Goal: Information Seeking & Learning: Learn about a topic

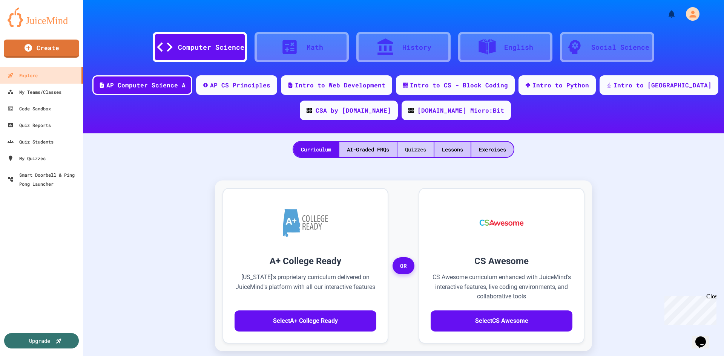
click at [418, 146] on div "Quizzes" at bounding box center [416, 149] width 36 height 15
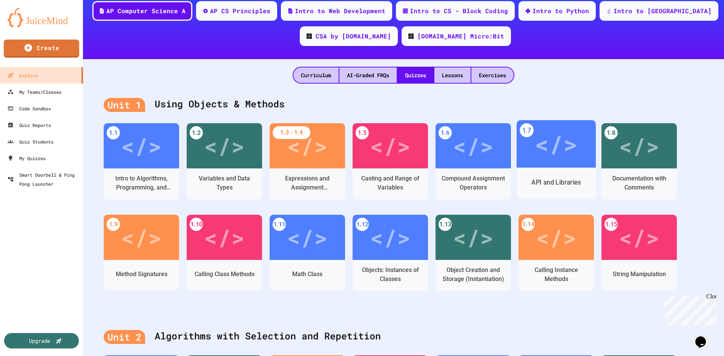
scroll to position [75, 0]
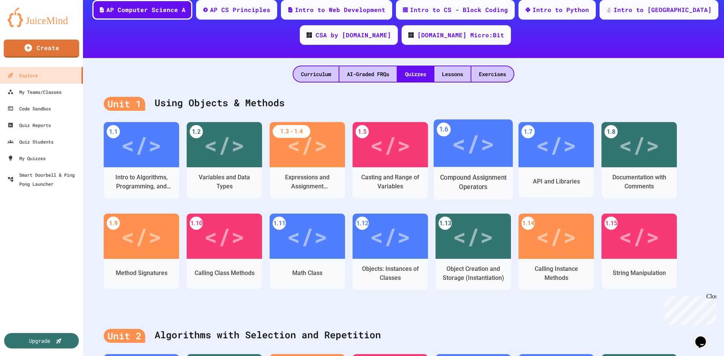
click at [465, 166] on div "</>" at bounding box center [473, 144] width 79 height 48
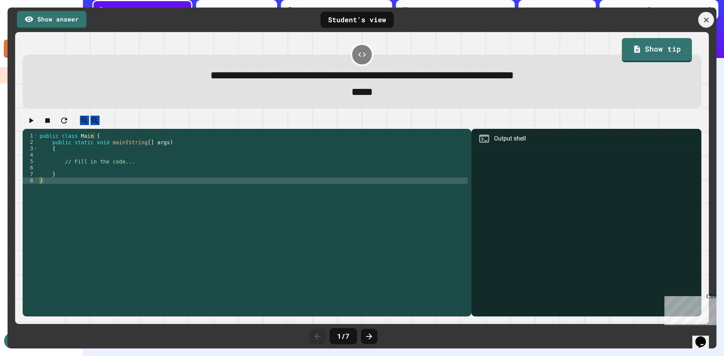
click at [705, 22] on icon at bounding box center [706, 20] width 8 height 8
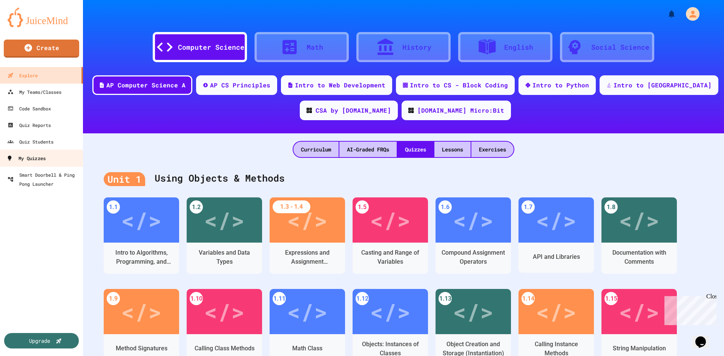
click at [34, 156] on div "My Quizzes" at bounding box center [25, 158] width 39 height 9
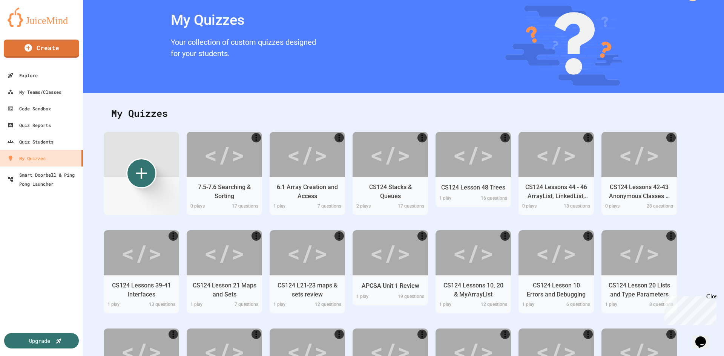
scroll to position [75, 0]
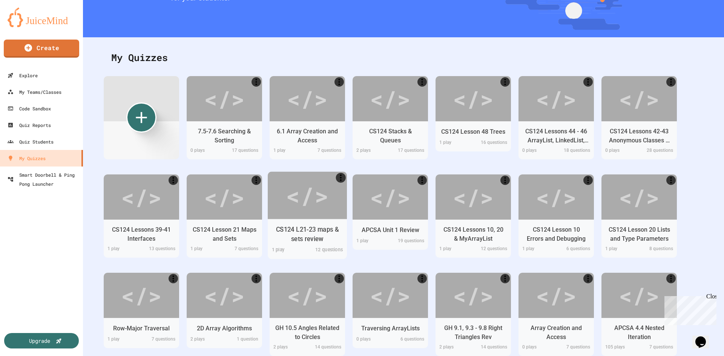
click at [319, 238] on div "CS124 L21-23 maps & sets review" at bounding box center [308, 234] width 68 height 19
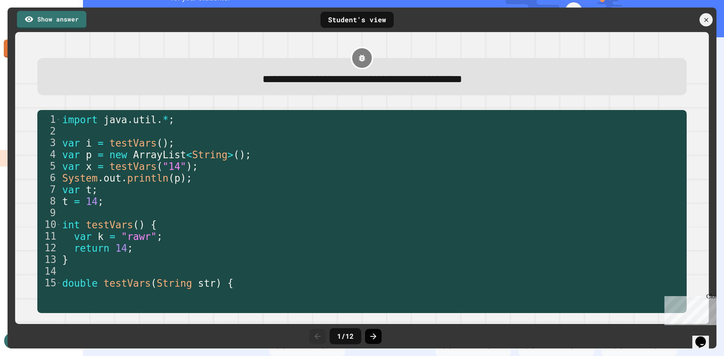
click at [376, 339] on icon at bounding box center [373, 336] width 9 height 9
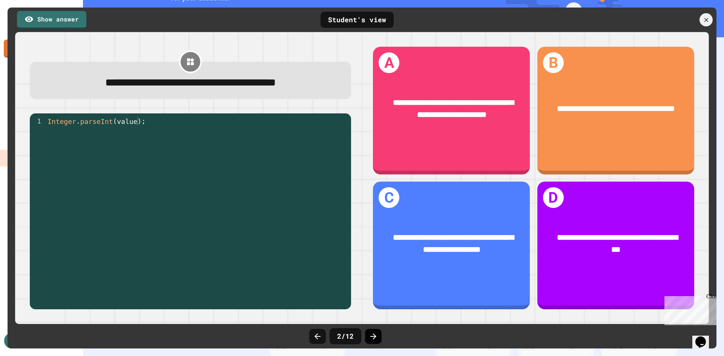
click at [376, 338] on icon at bounding box center [373, 336] width 9 height 9
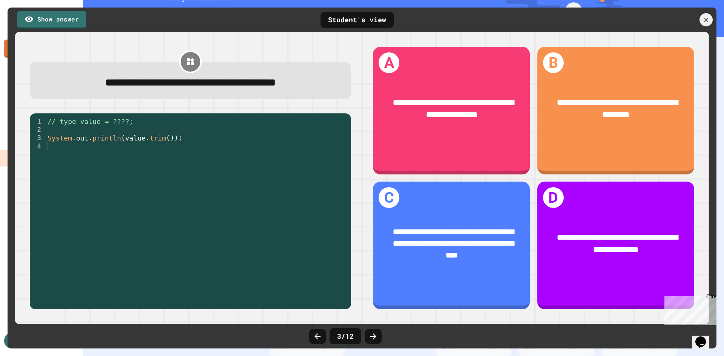
click at [376, 338] on icon at bounding box center [373, 336] width 9 height 9
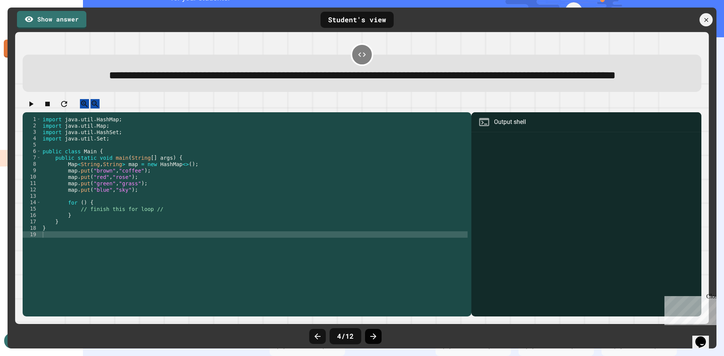
click at [376, 337] on icon at bounding box center [373, 337] width 6 height 6
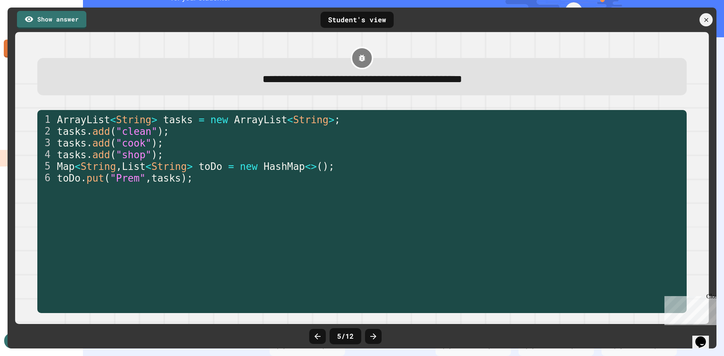
click at [376, 337] on icon at bounding box center [373, 337] width 6 height 6
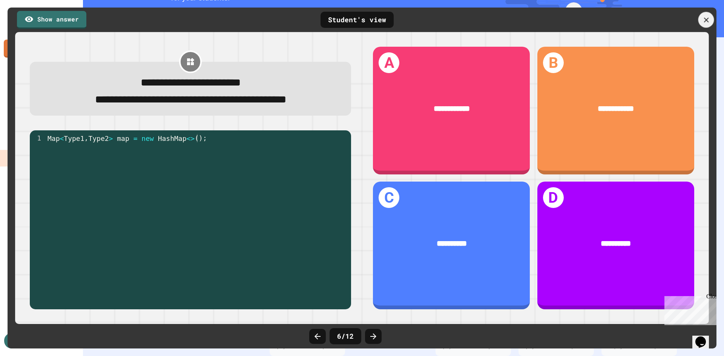
click at [707, 20] on icon at bounding box center [706, 19] width 5 height 5
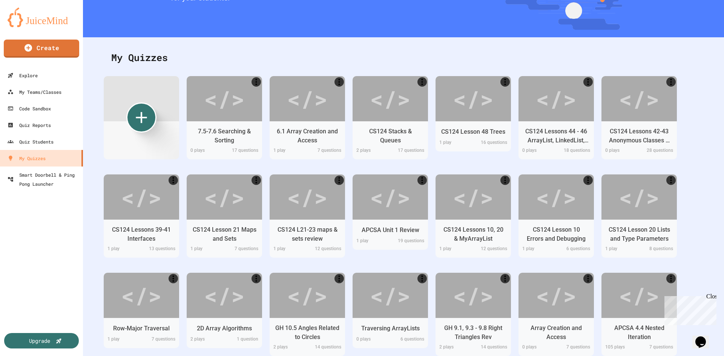
click at [31, 17] on img at bounding box center [42, 18] width 68 height 20
